Goal: Task Accomplishment & Management: Manage account settings

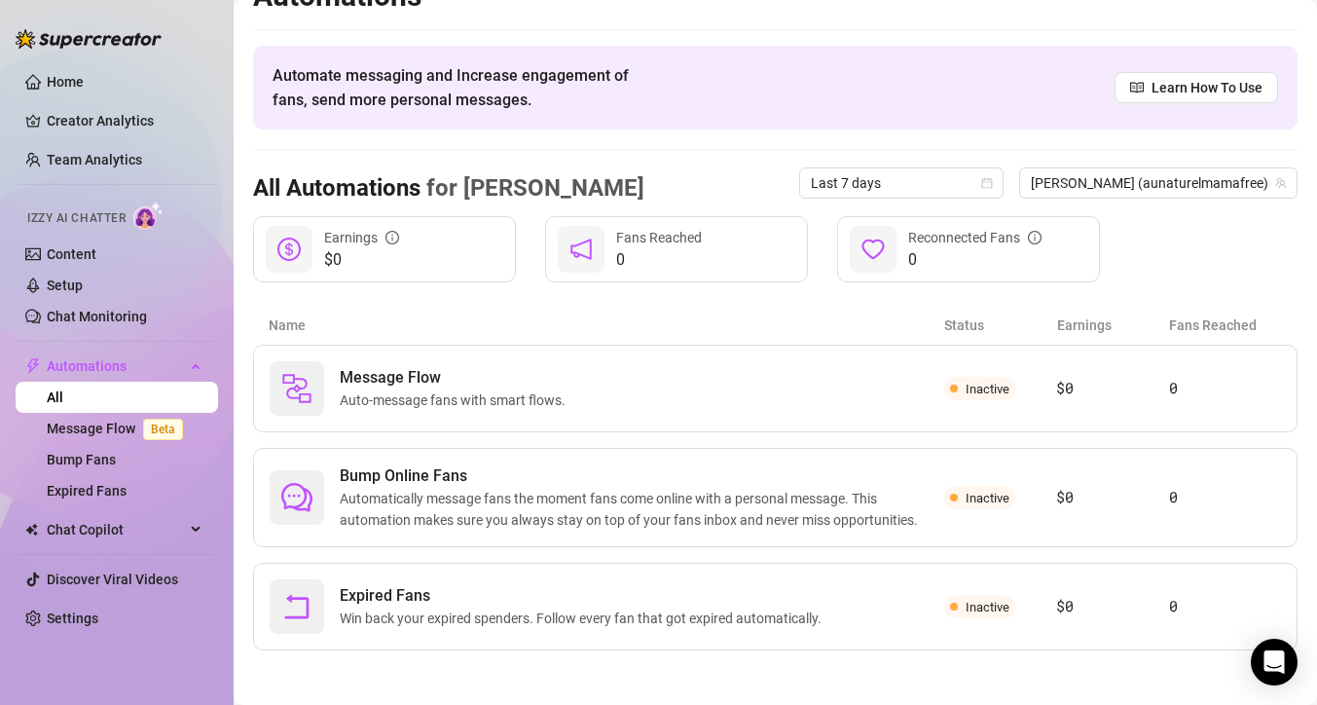
scroll to position [40, 0]
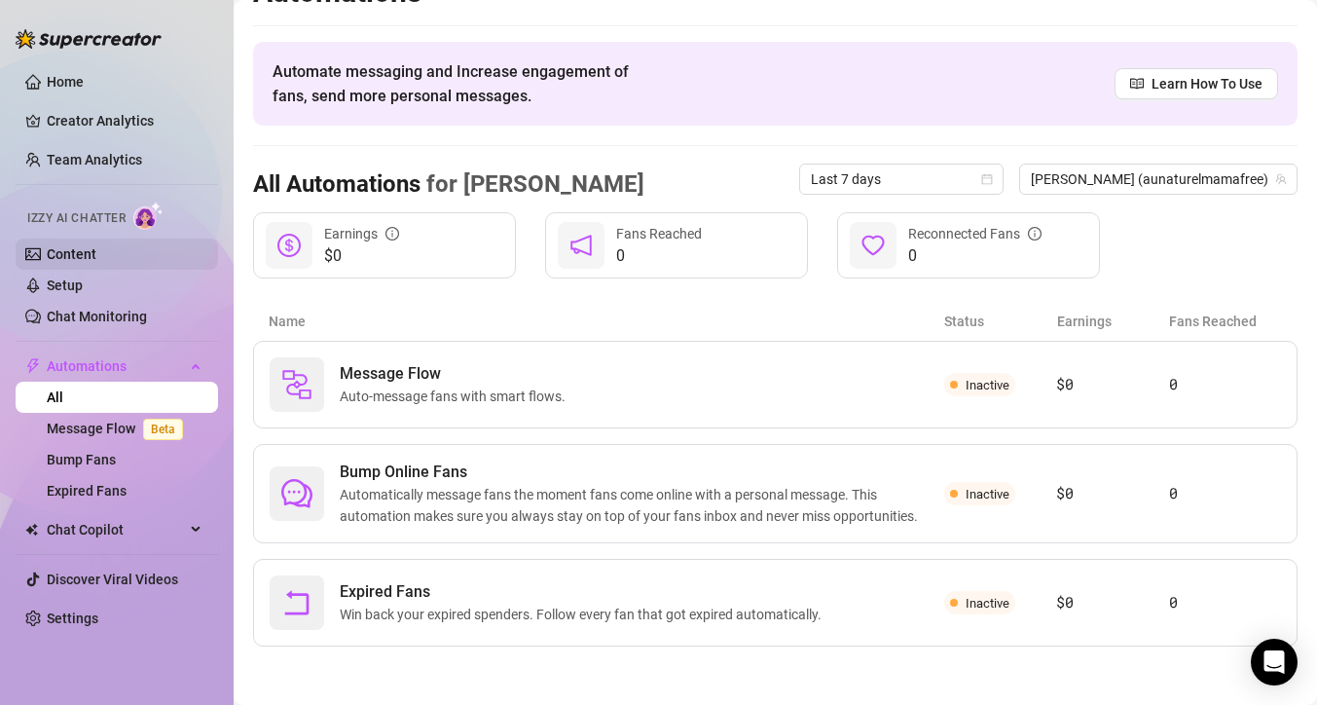
click at [84, 259] on link "Content" at bounding box center [72, 254] width 50 height 16
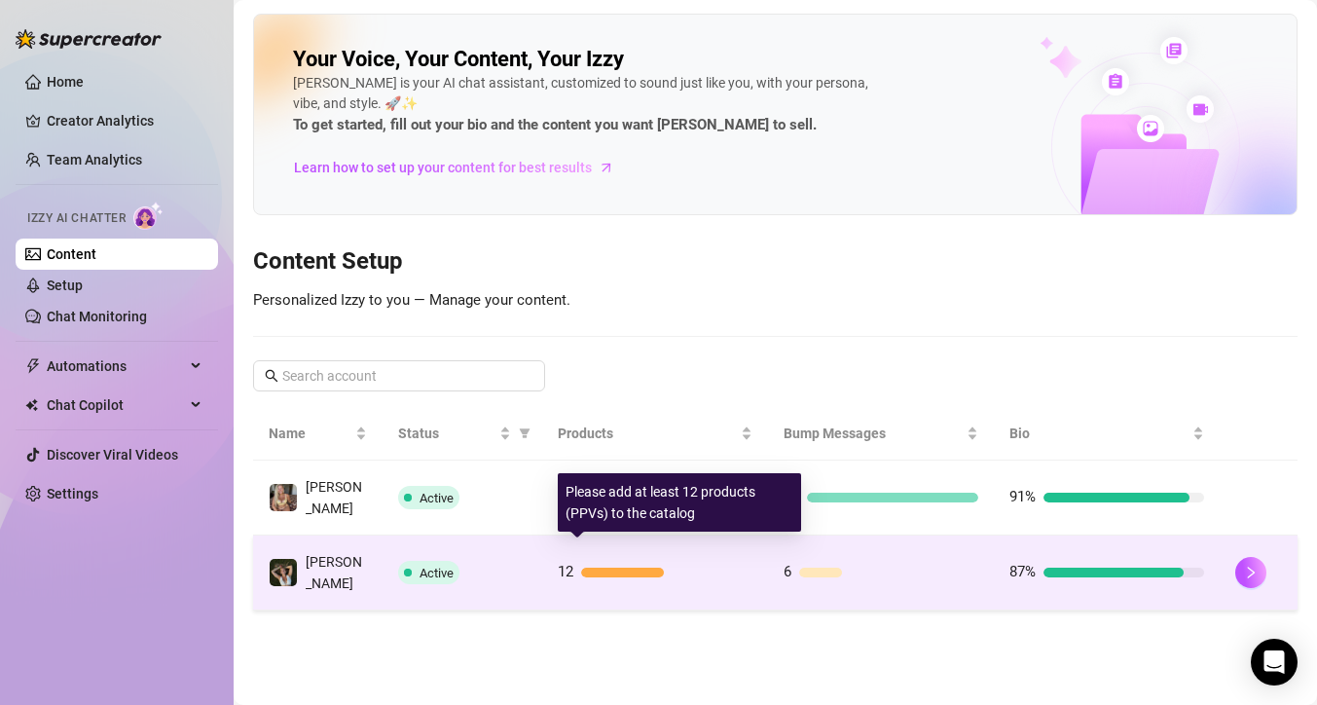
click at [657, 568] on div at bounding box center [622, 573] width 82 height 10
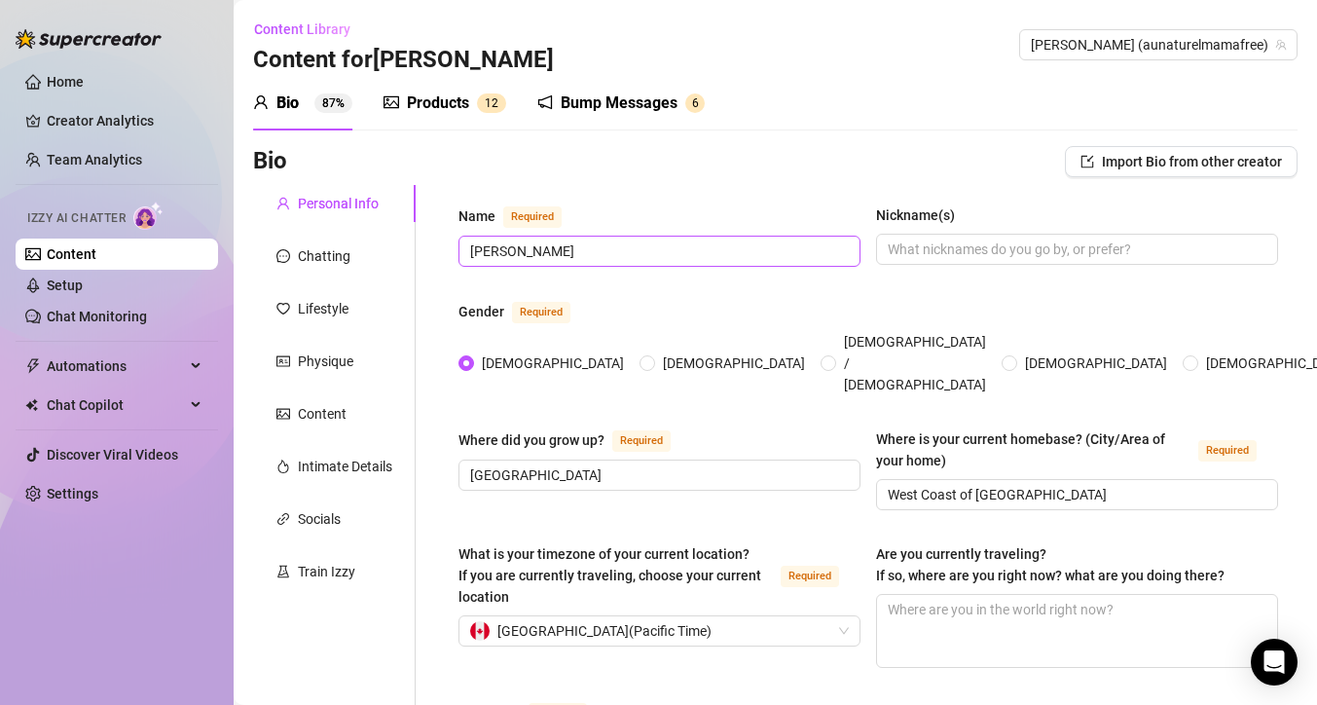
radio input "true"
type input "[DATE]"
click at [613, 97] on div "Bump Messages" at bounding box center [619, 103] width 117 height 23
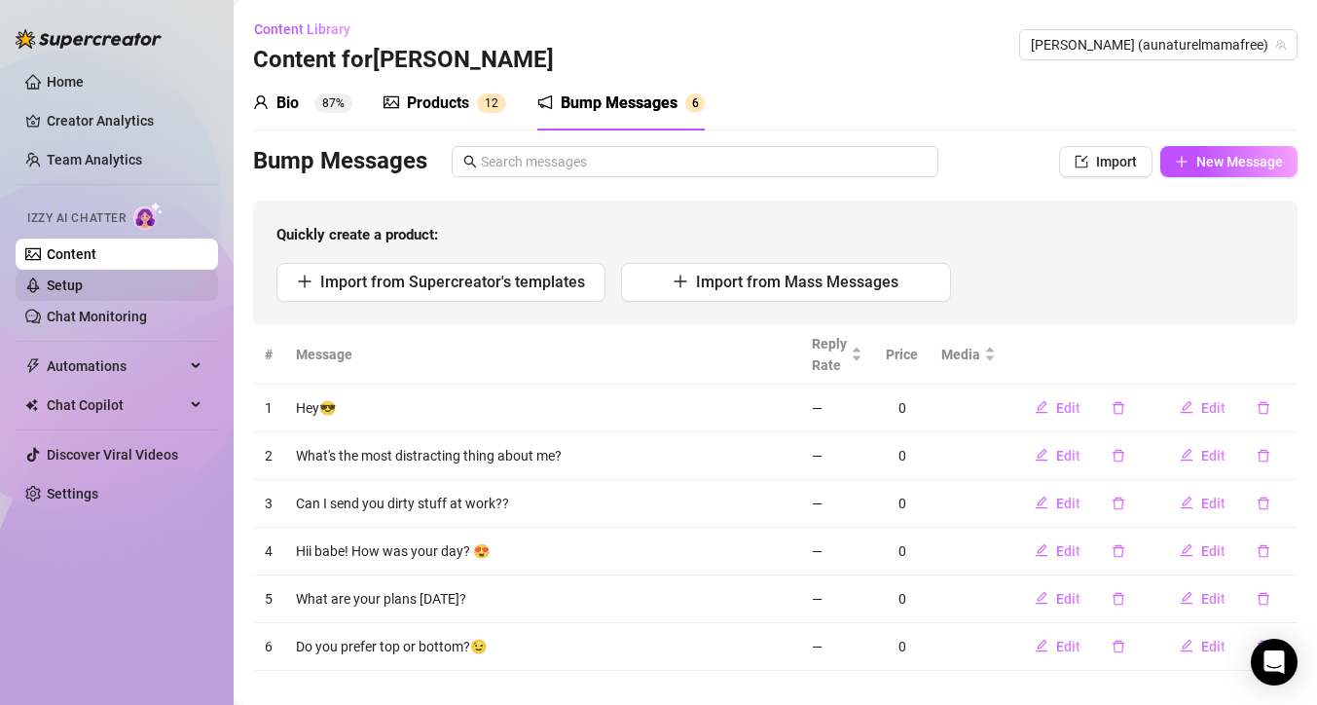
click at [83, 291] on link "Setup" at bounding box center [65, 285] width 36 height 16
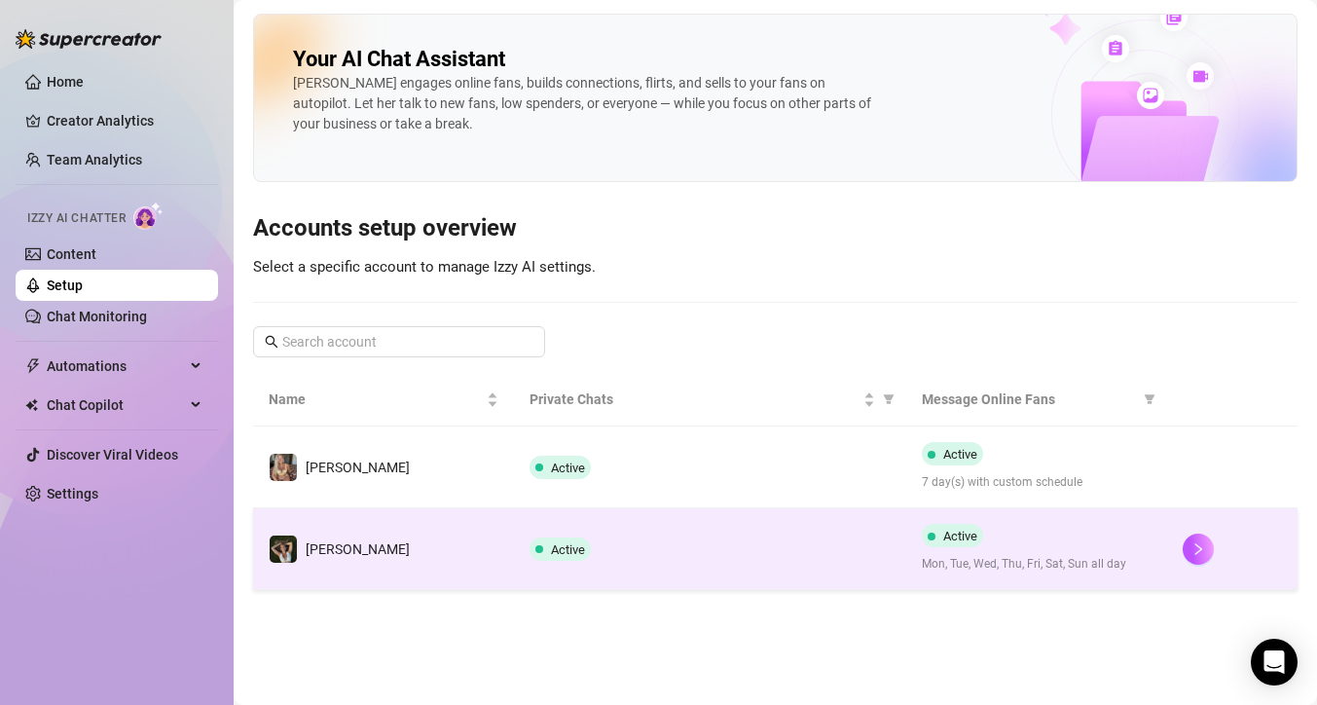
click at [600, 544] on div "Active" at bounding box center [710, 548] width 360 height 23
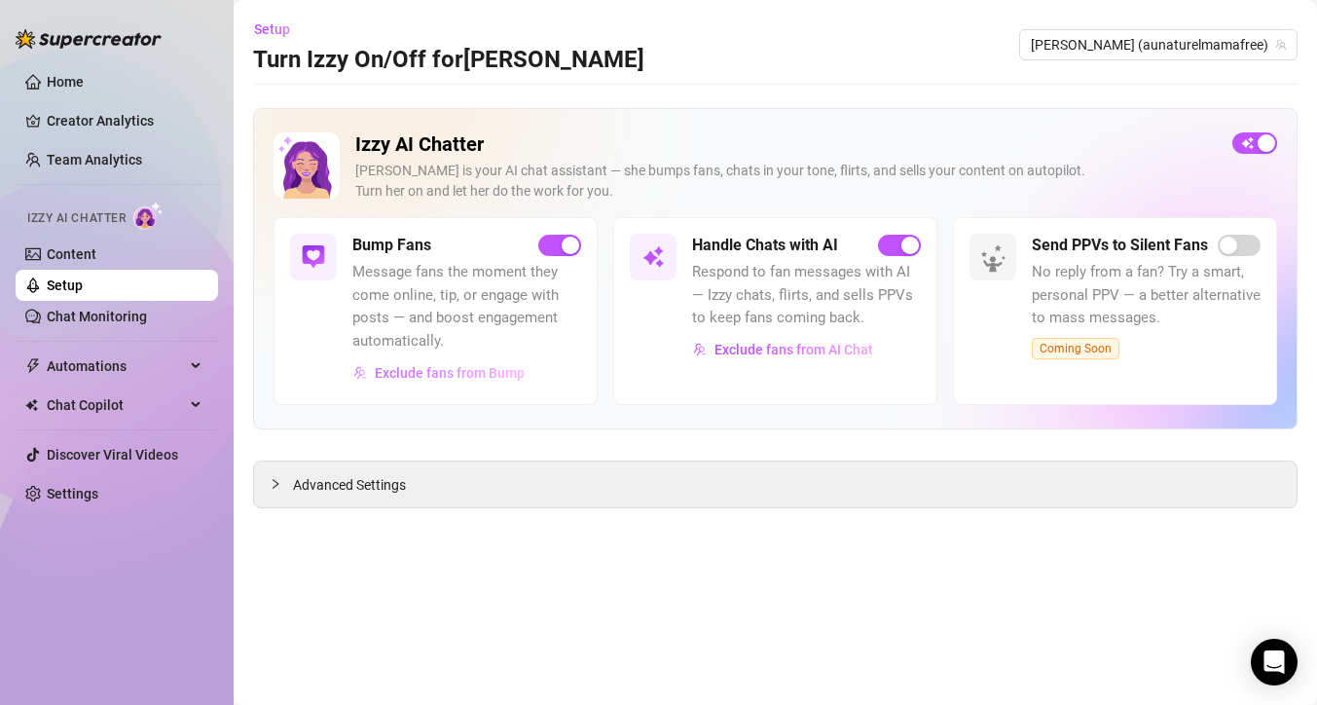
click at [486, 373] on span "Exclude fans from Bump" at bounding box center [450, 373] width 150 height 16
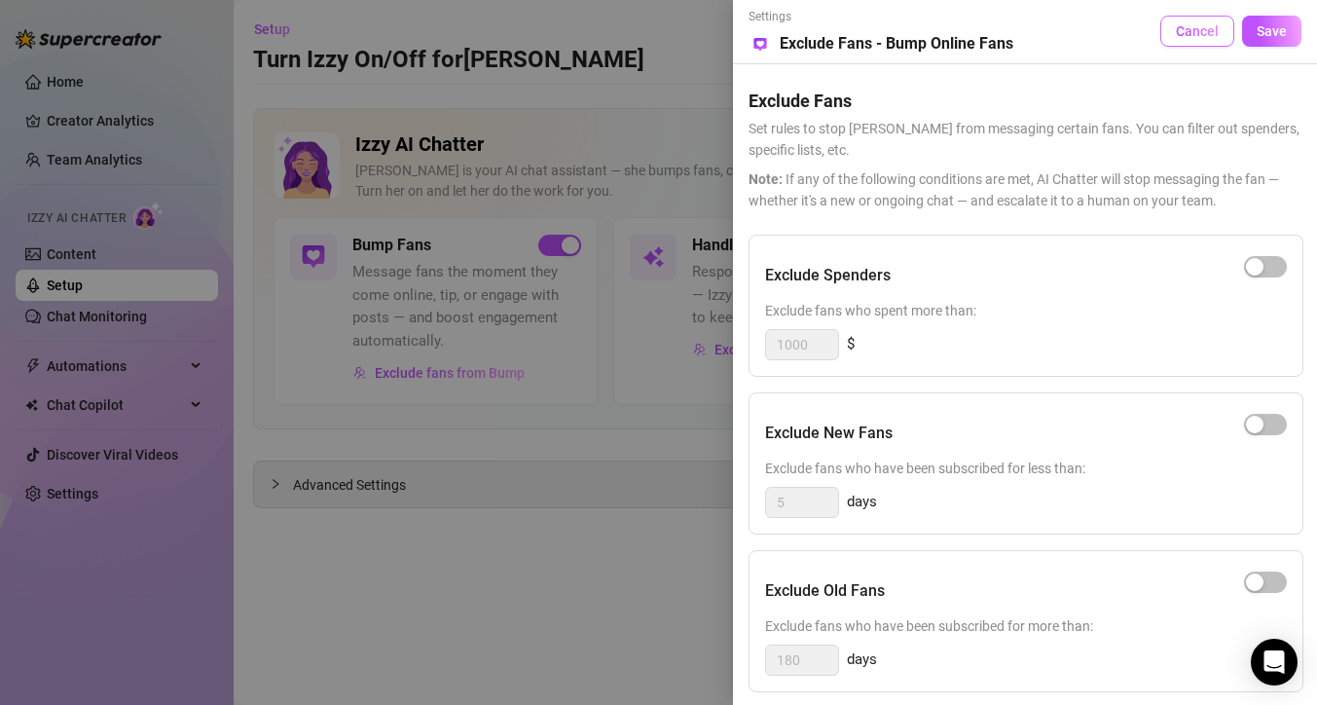
click at [1199, 34] on span "Cancel" at bounding box center [1197, 31] width 43 height 16
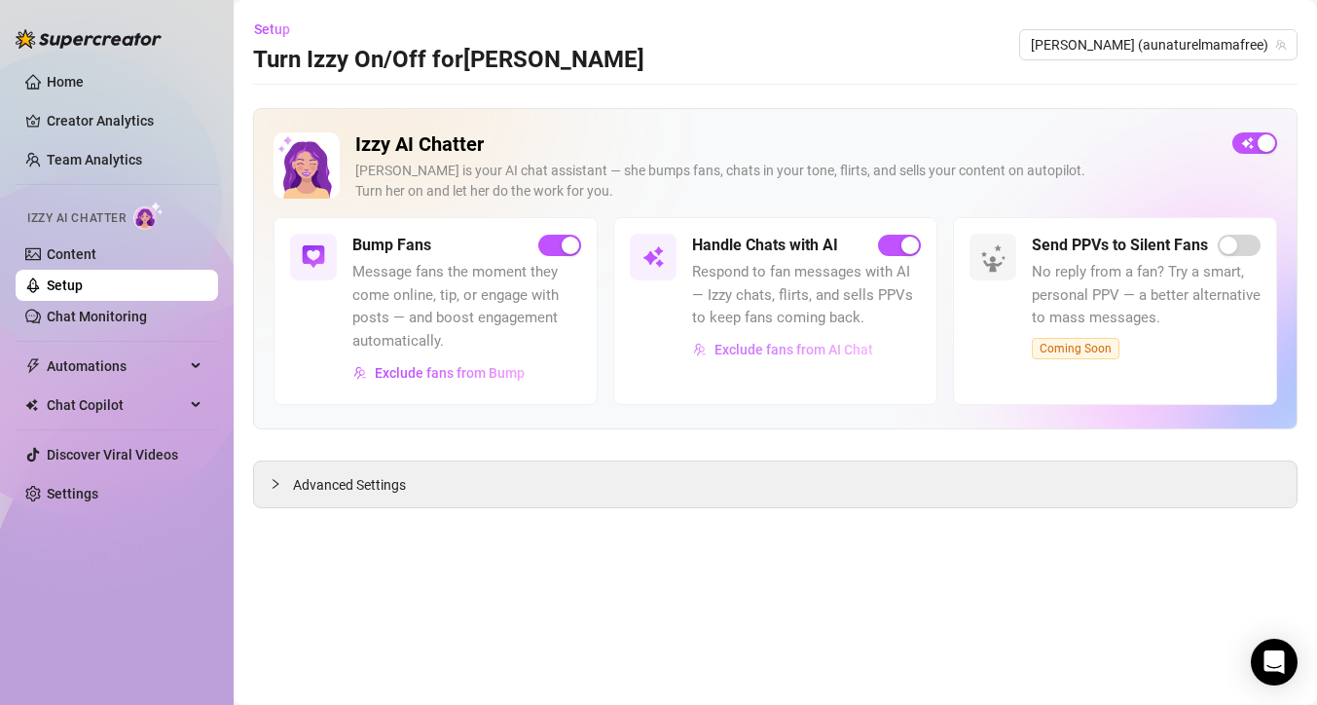
click at [841, 358] on button "Exclude fans from AI Chat" at bounding box center [783, 349] width 182 height 31
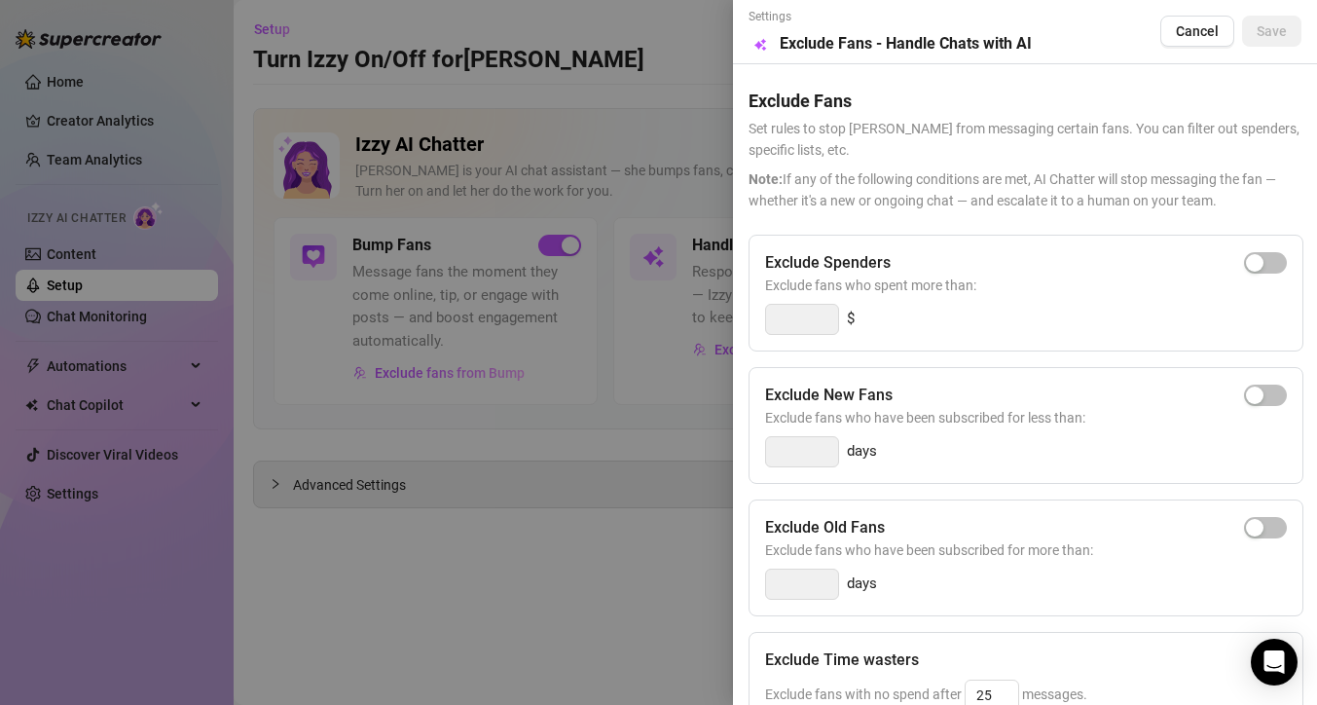
scroll to position [360, 0]
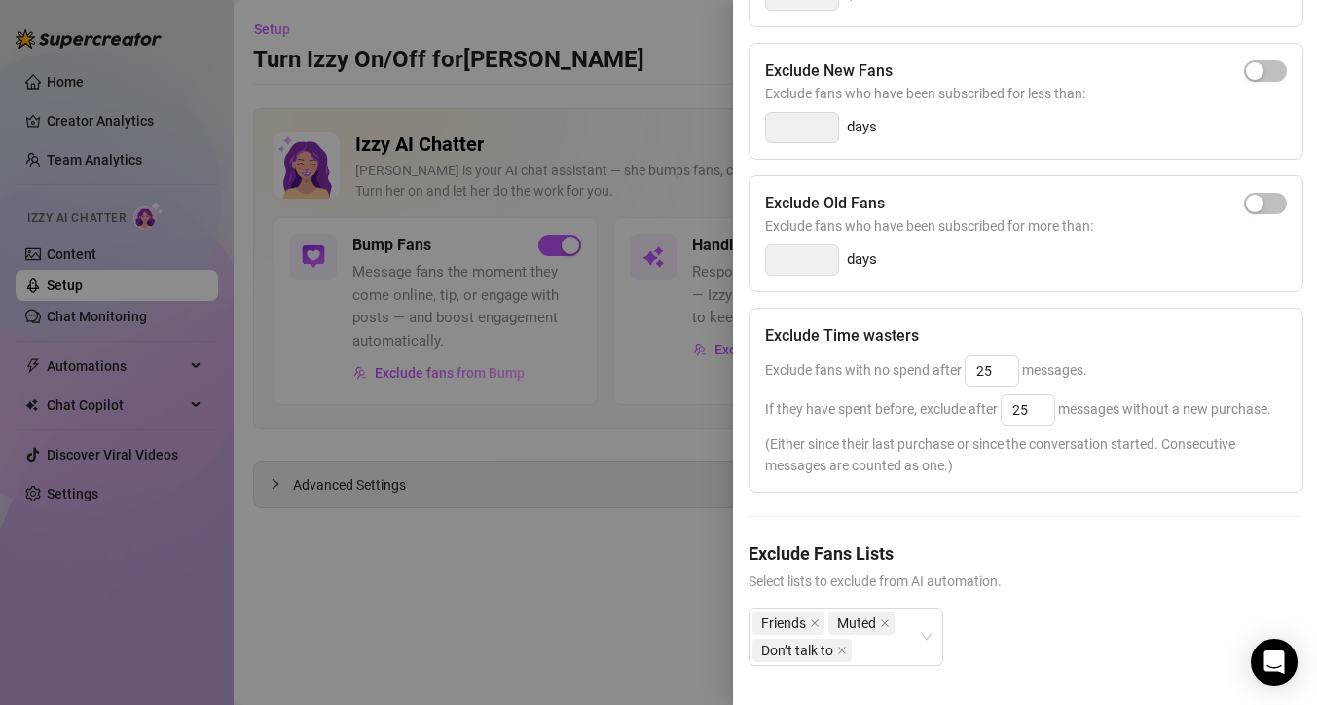
click at [642, 55] on div at bounding box center [658, 352] width 1317 height 705
